Goal: Download file/media

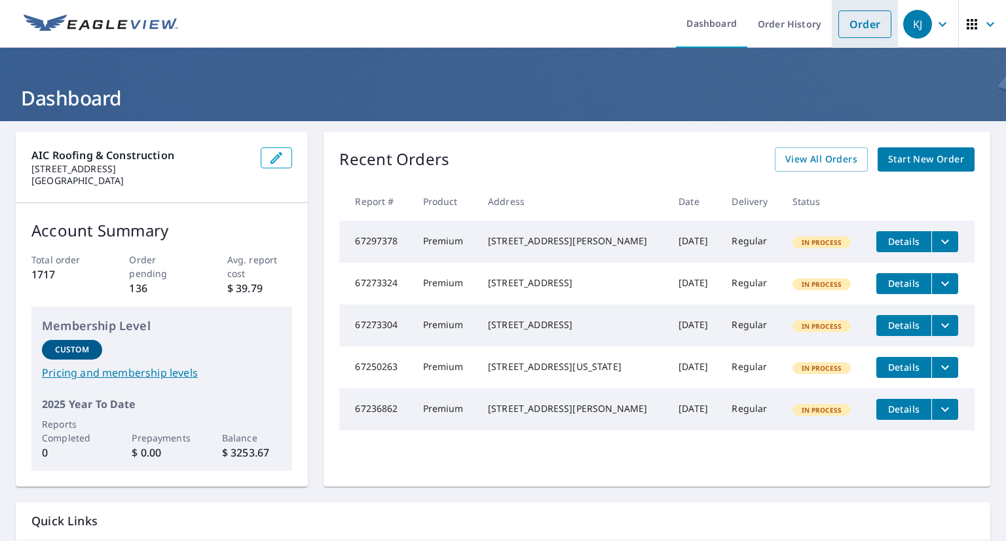
click at [859, 26] on link "Order" at bounding box center [864, 24] width 53 height 28
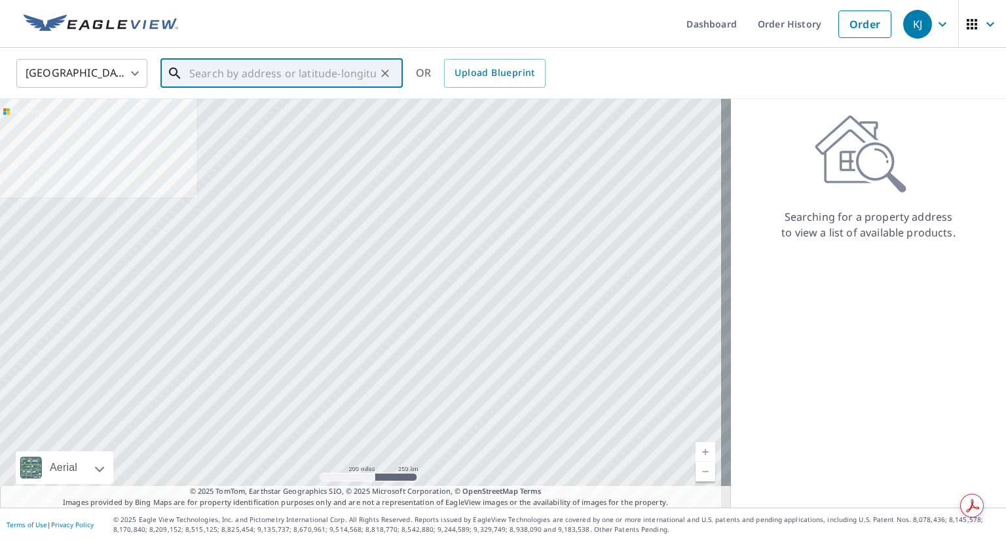
click at [342, 79] on input "text" at bounding box center [282, 73] width 187 height 37
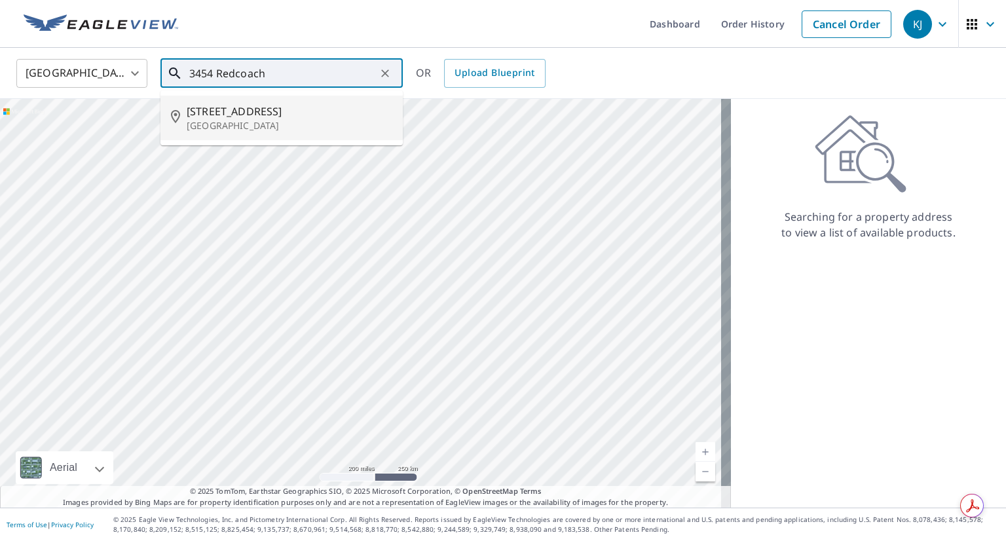
click at [313, 116] on span "[STREET_ADDRESS]" at bounding box center [290, 111] width 206 height 16
type input "[STREET_ADDRESS]"
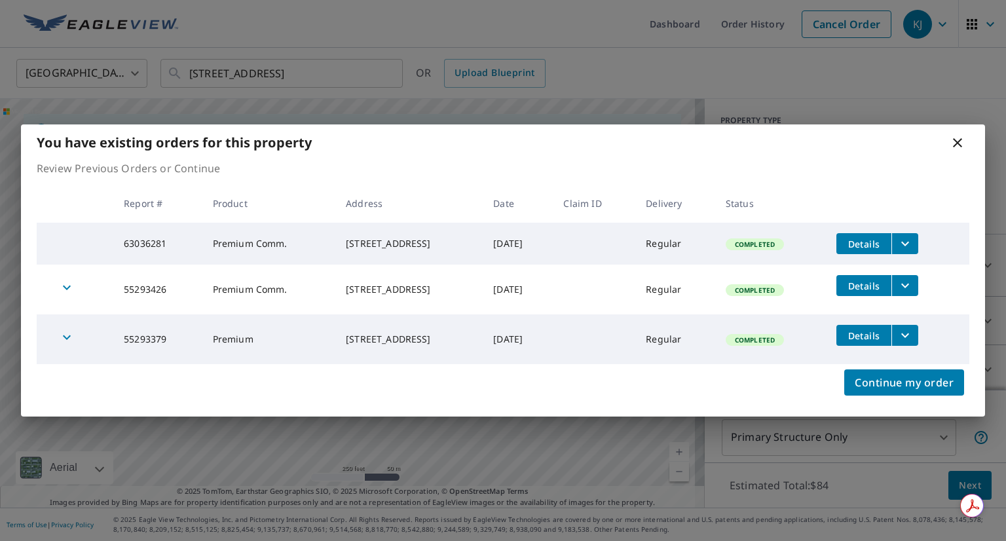
click at [884, 240] on span "Details" at bounding box center [863, 244] width 39 height 12
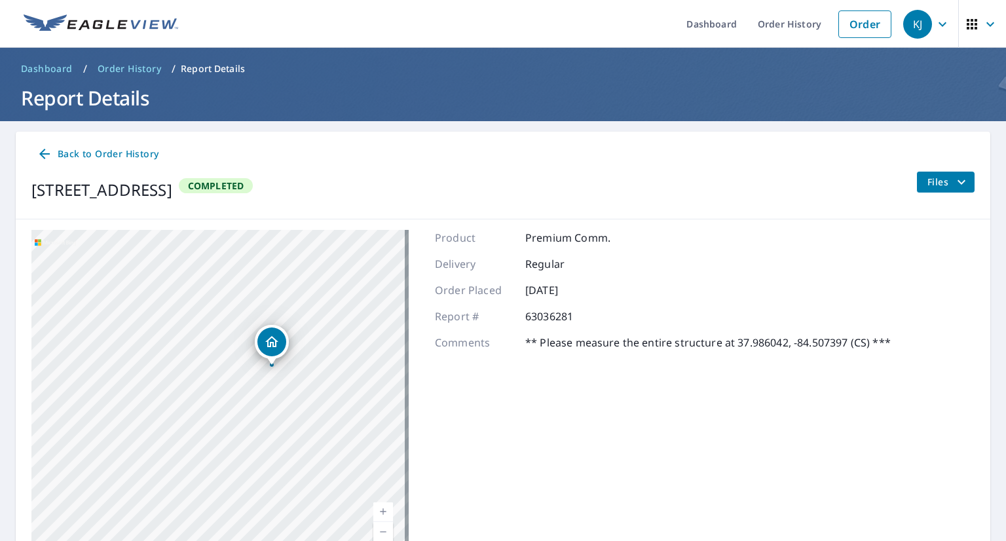
drag, startPoint x: 272, startPoint y: 397, endPoint x: 365, endPoint y: 369, distance: 97.0
click at [365, 369] on div "[STREET_ADDRESS]" at bounding box center [219, 393] width 377 height 327
drag, startPoint x: 346, startPoint y: 367, endPoint x: 332, endPoint y: 365, distance: 14.0
click at [332, 365] on div "[STREET_ADDRESS]" at bounding box center [219, 393] width 377 height 327
click at [943, 190] on button "Files" at bounding box center [945, 182] width 58 height 21
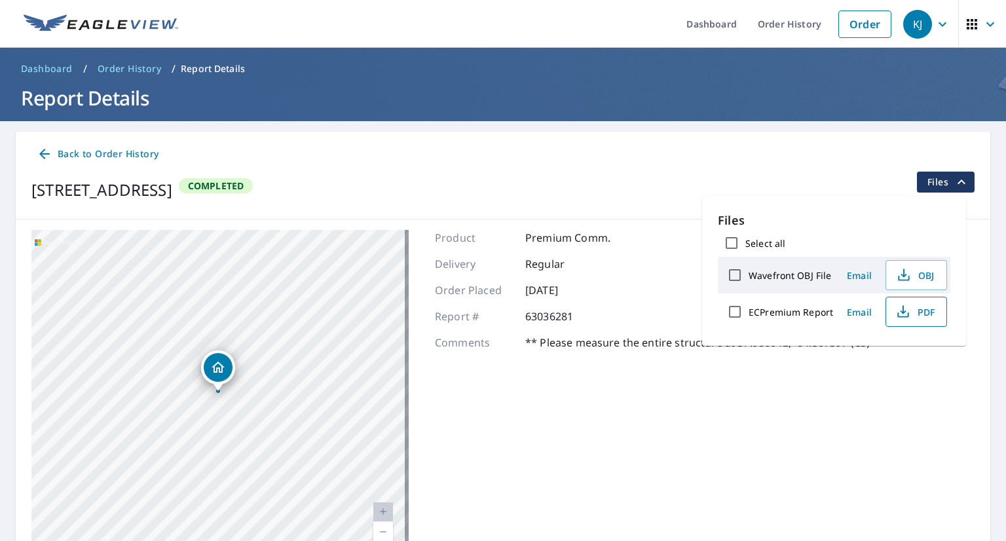
click at [913, 315] on span "PDF" at bounding box center [915, 312] width 42 height 16
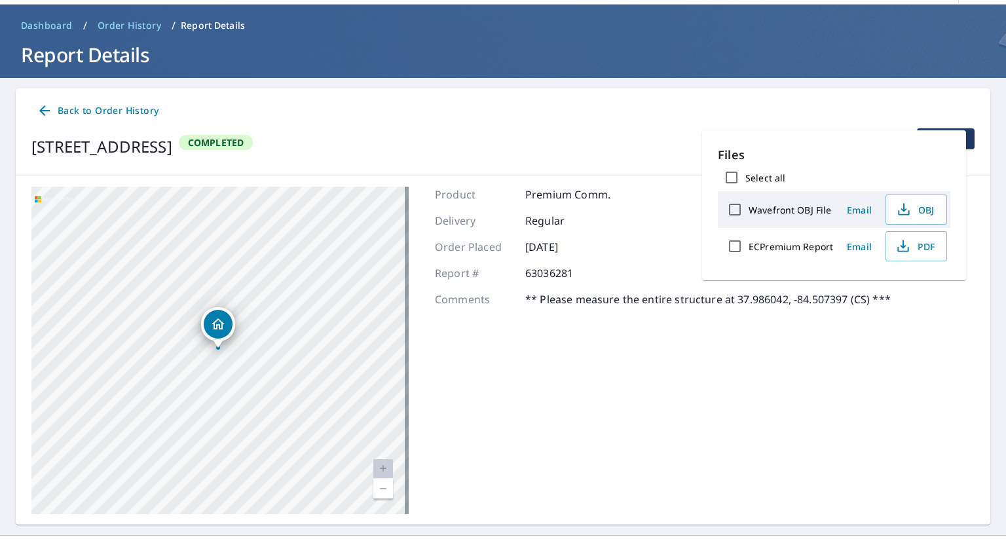
scroll to position [65, 0]
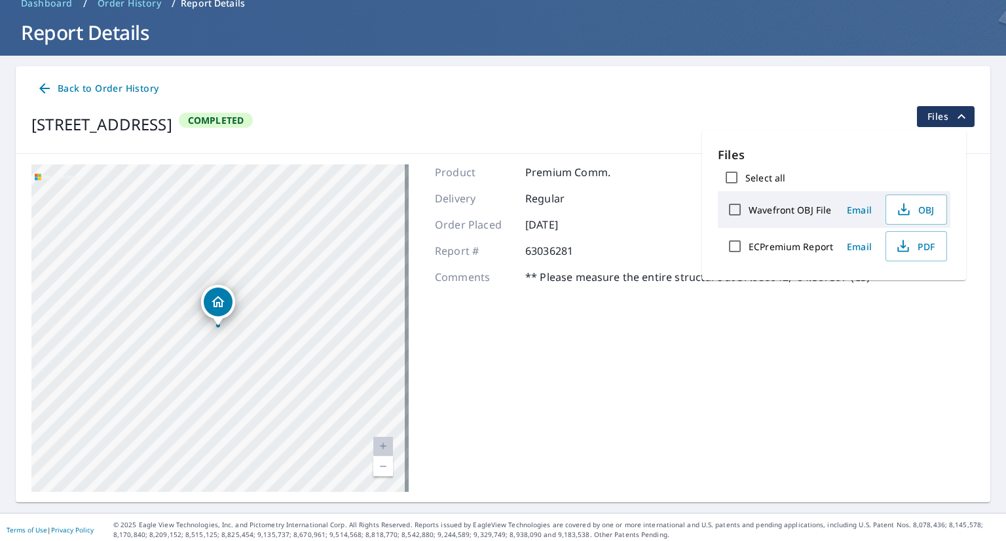
click at [796, 212] on label "Wavefront OBJ File" at bounding box center [790, 210] width 83 height 12
click at [749, 212] on input "Wavefront OBJ File" at bounding box center [735, 210] width 28 height 28
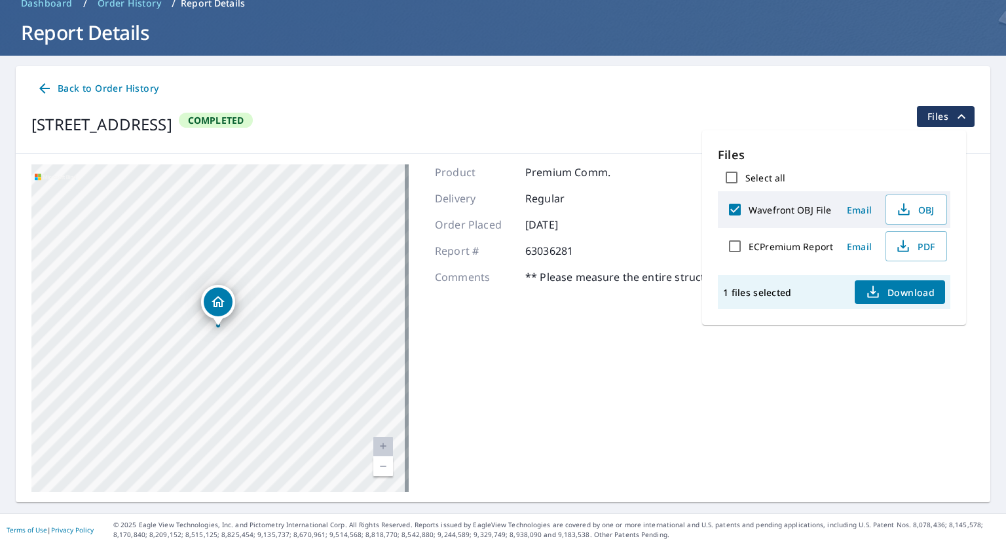
click at [796, 212] on label "Wavefront OBJ File" at bounding box center [790, 210] width 83 height 12
click at [749, 212] on input "Wavefront OBJ File" at bounding box center [735, 210] width 28 height 28
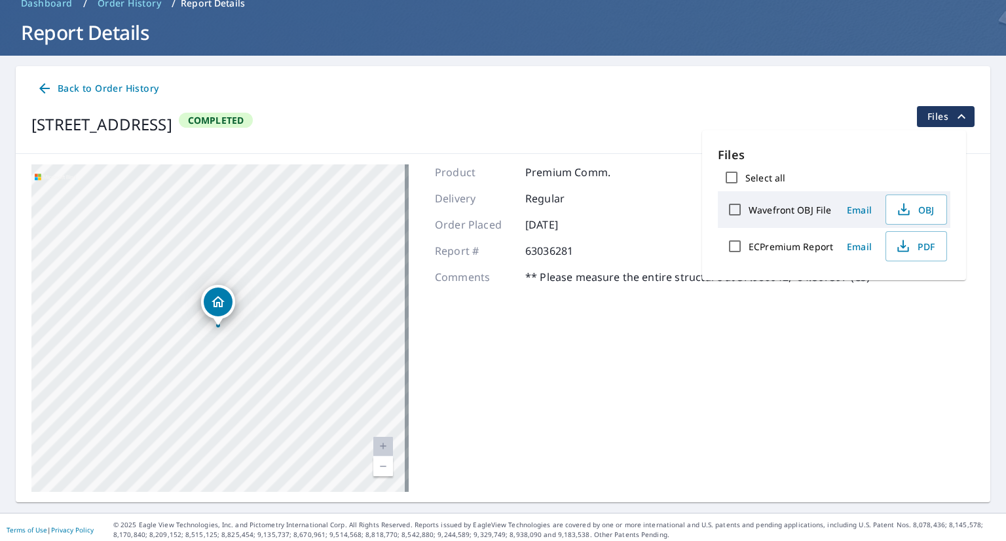
click at [796, 212] on label "Wavefront OBJ File" at bounding box center [790, 210] width 83 height 12
click at [749, 212] on input "Wavefront OBJ File" at bounding box center [735, 210] width 28 height 28
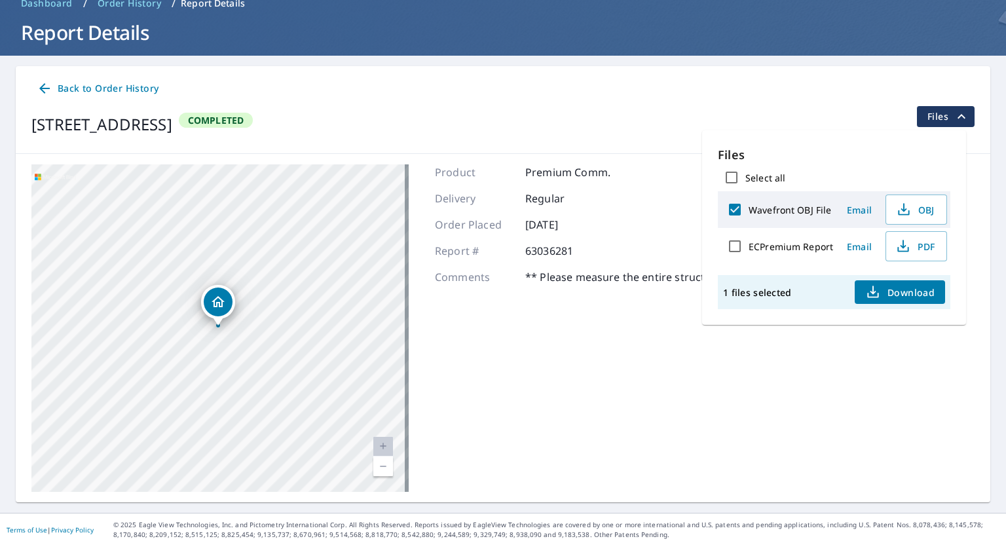
click at [796, 212] on label "Wavefront OBJ File" at bounding box center [790, 210] width 83 height 12
click at [749, 212] on input "Wavefront OBJ File" at bounding box center [735, 210] width 28 height 28
checkbox input "false"
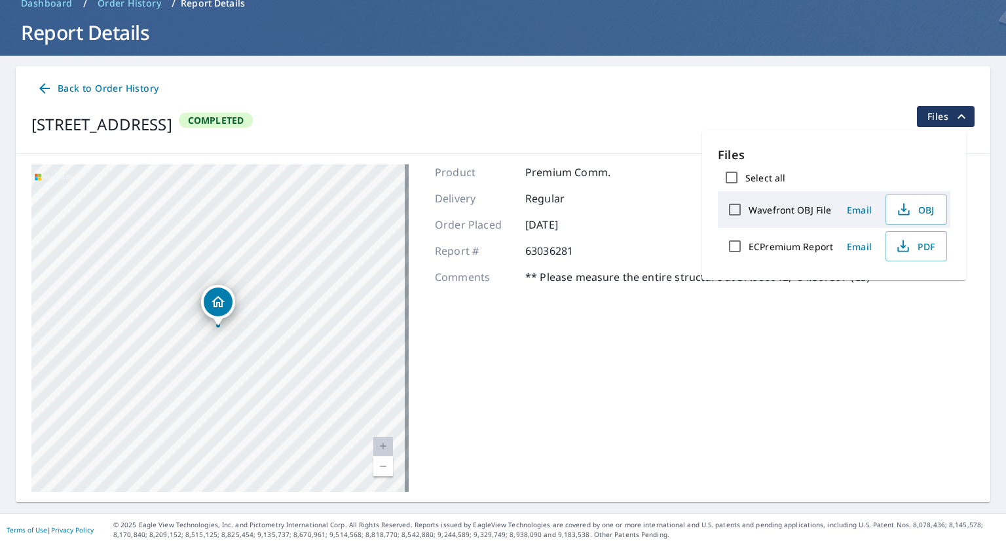
scroll to position [0, 0]
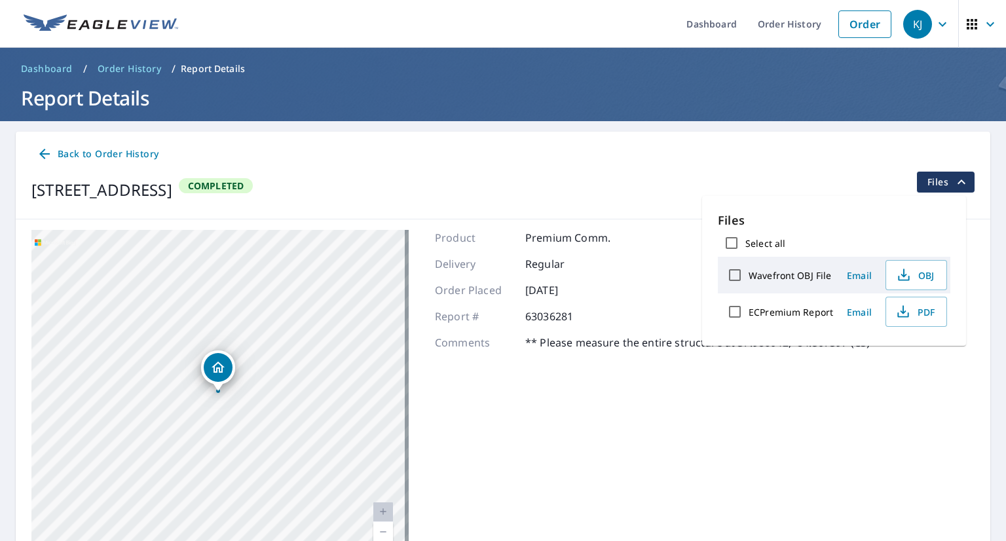
click at [61, 66] on span "Dashboard" at bounding box center [47, 68] width 52 height 13
